Goal: Find specific page/section: Find specific page/section

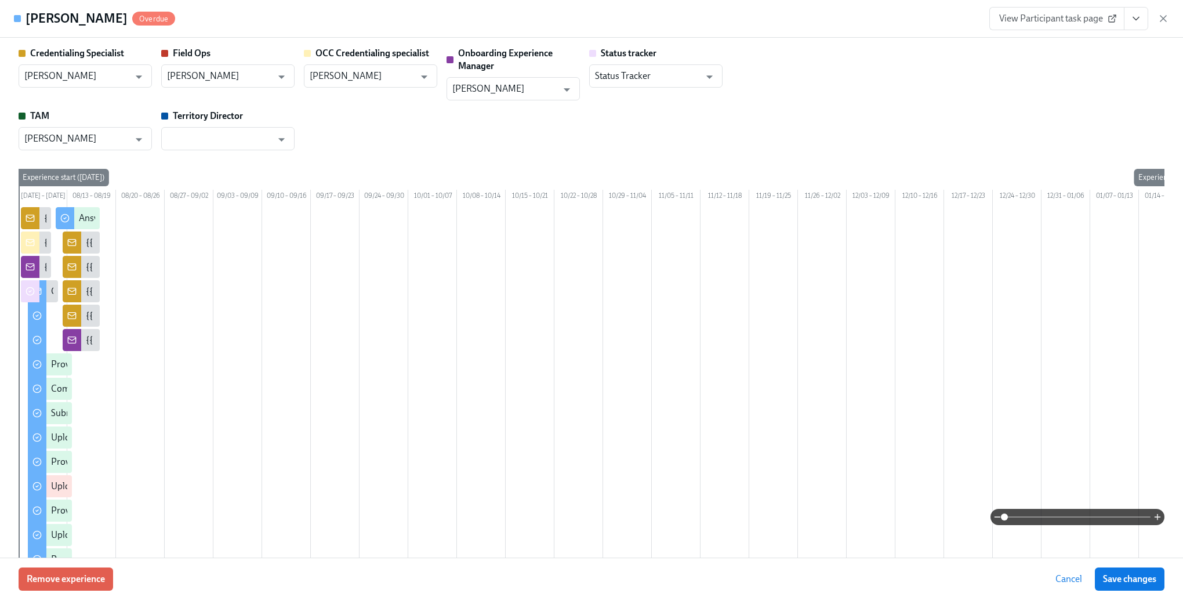
scroll to position [2338, 0]
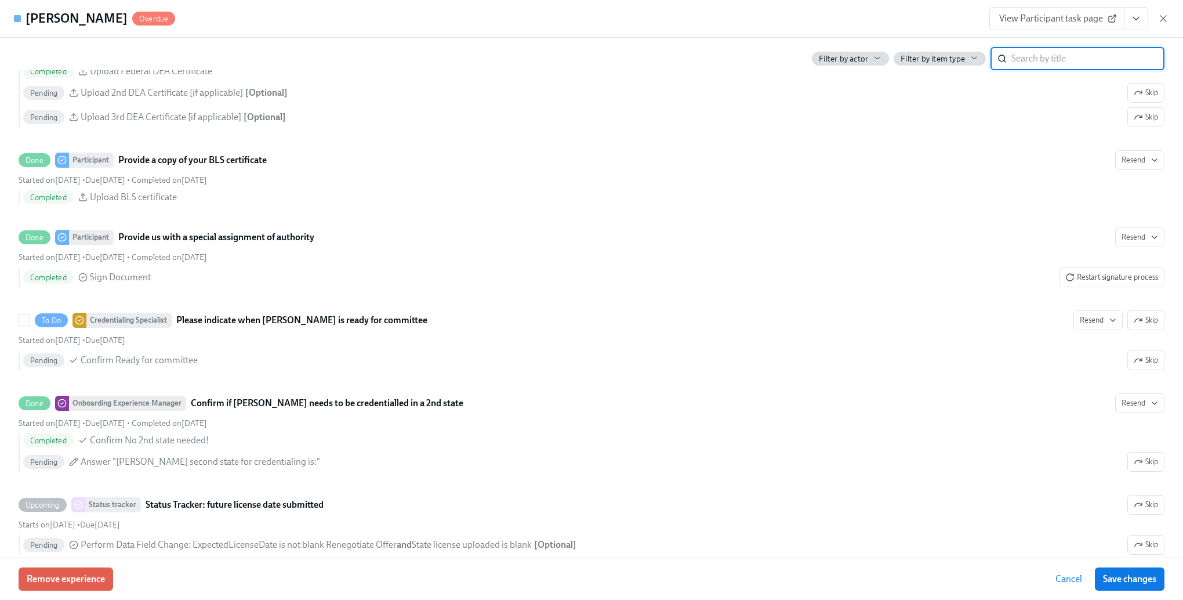
click at [1067, 575] on span "Cancel" at bounding box center [1068, 579] width 27 height 12
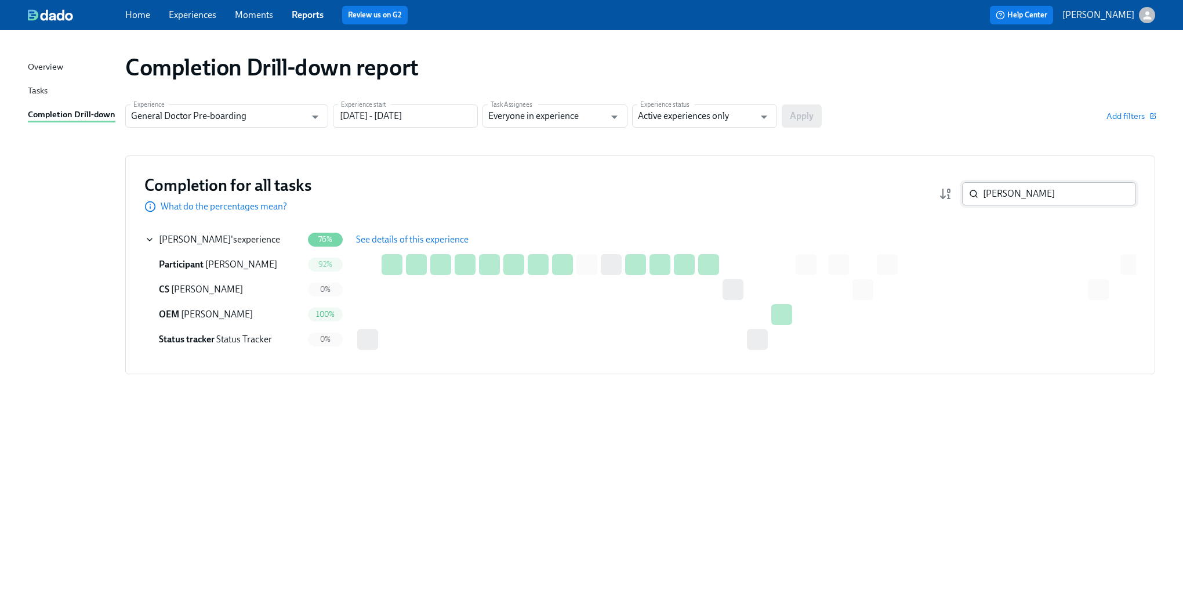
click at [1041, 202] on input "[PERSON_NAME]" at bounding box center [1059, 193] width 153 height 23
paste input "[PERSON_NAME]"
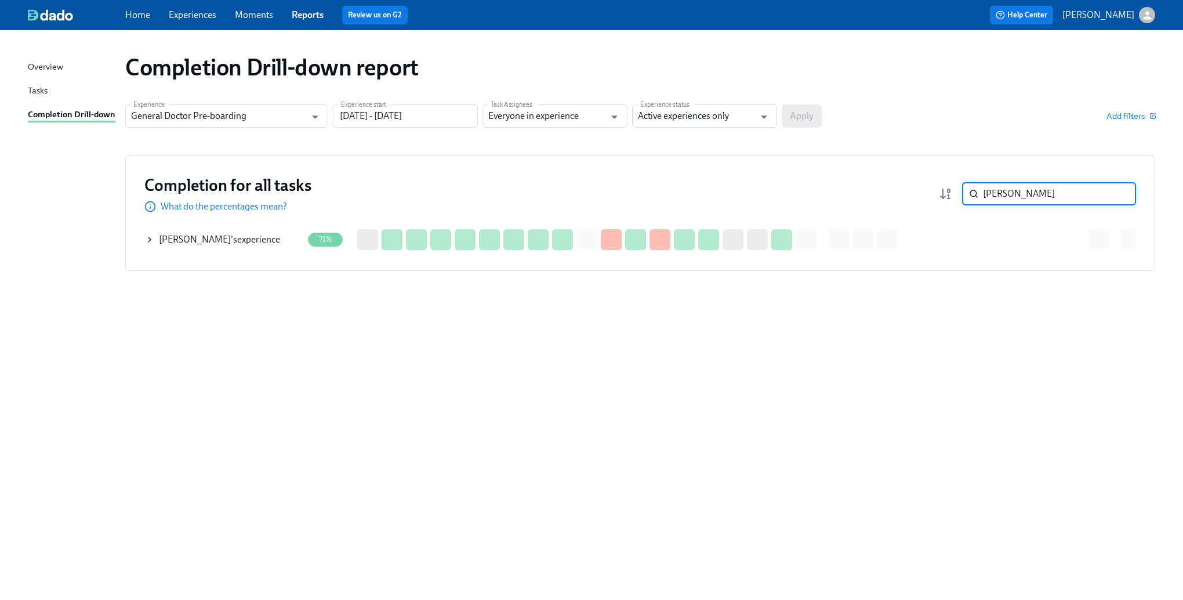
type input "[PERSON_NAME]"
click at [155, 240] on div "[PERSON_NAME] 's experience" at bounding box center [224, 239] width 158 height 23
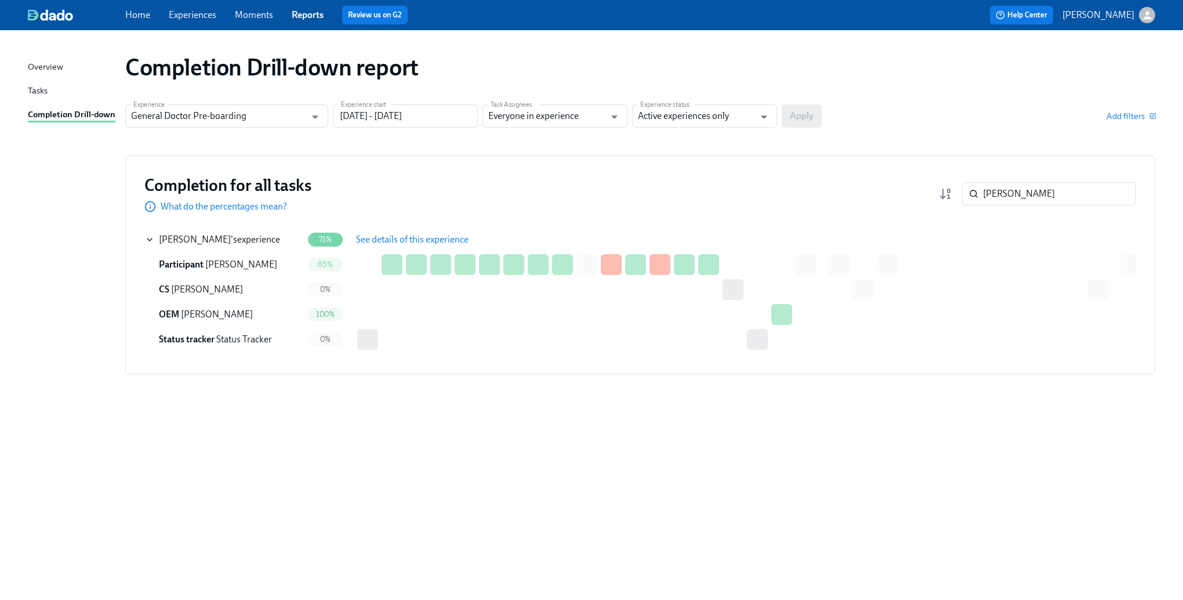
click at [385, 240] on span "See details of this experience" at bounding box center [412, 240] width 112 height 12
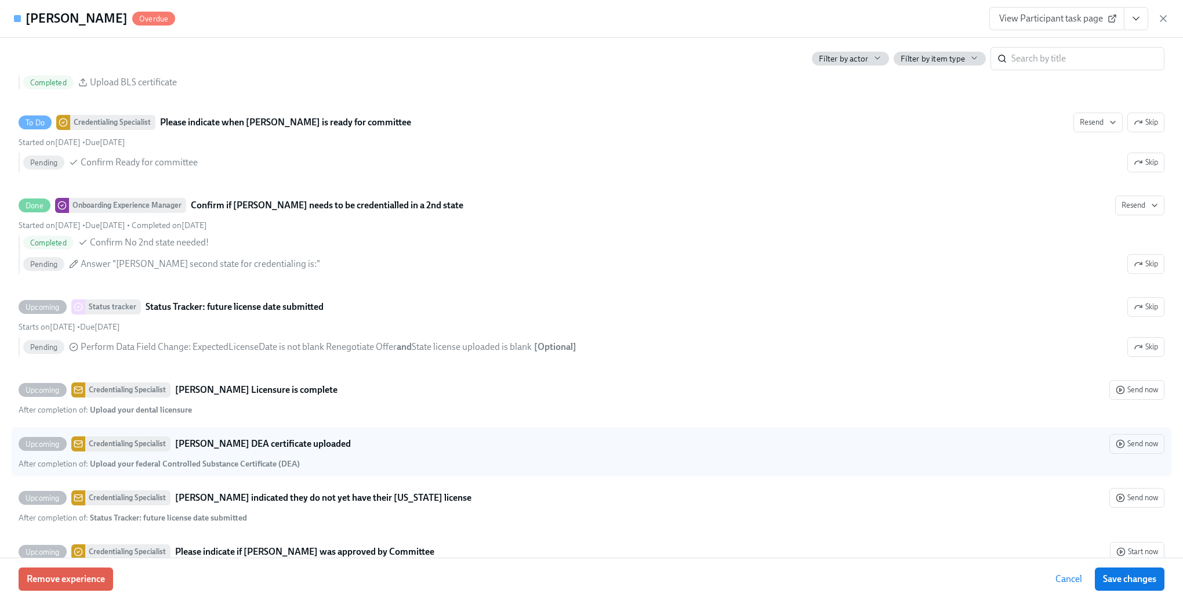
scroll to position [2725, 0]
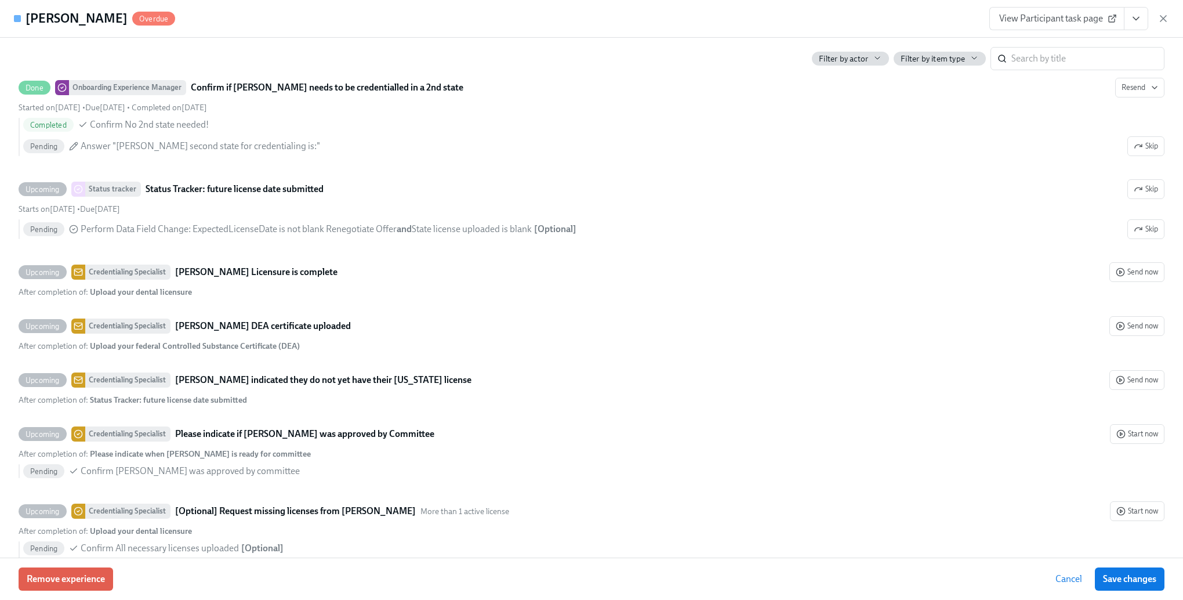
click at [1073, 579] on span "Cancel" at bounding box center [1068, 579] width 27 height 12
